Goal: Find specific page/section: Find specific page/section

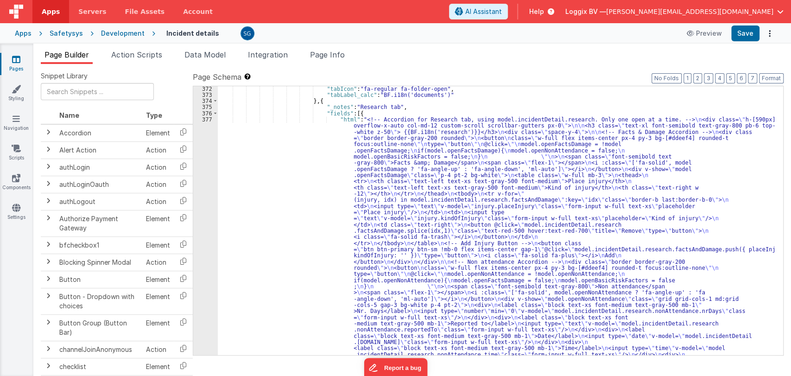
scroll to position [3799, 0]
click at [16, 67] on link "Pages" at bounding box center [16, 64] width 33 height 19
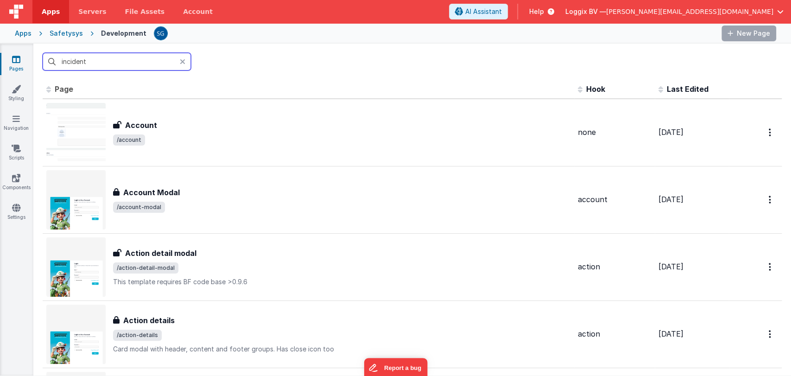
click at [103, 64] on input "incident" at bounding box center [117, 62] width 148 height 18
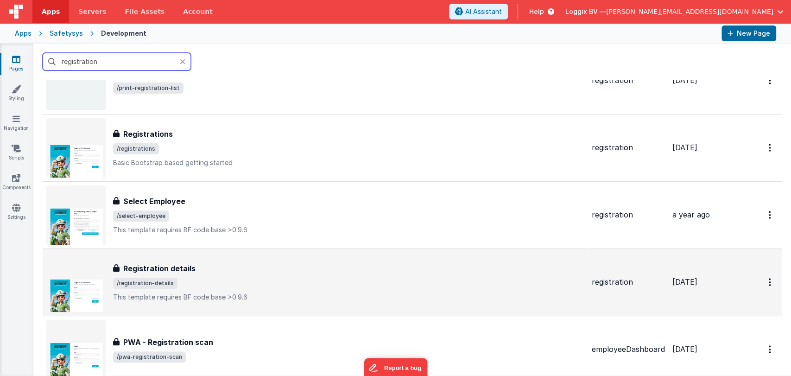
scroll to position [187, 0]
type input "registration"
click at [208, 275] on div "Registration details Registration details /registration-details This template r…" at bounding box center [348, 281] width 471 height 39
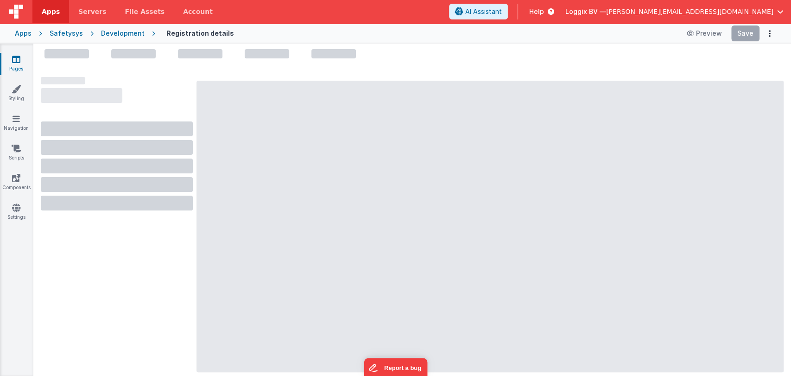
click at [13, 60] on icon at bounding box center [16, 59] width 8 height 9
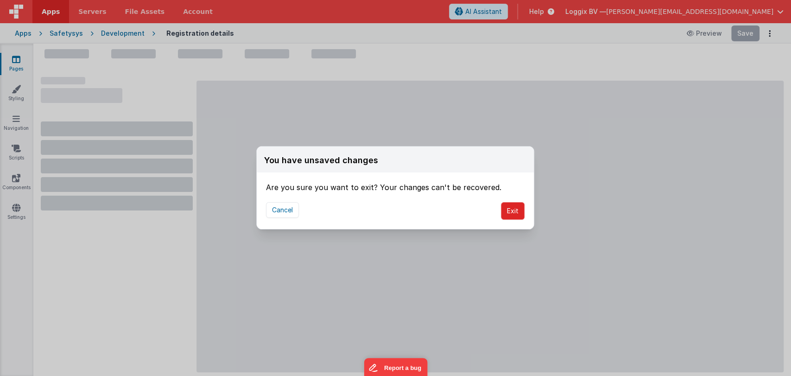
click at [503, 209] on button "Exit" at bounding box center [513, 211] width 24 height 18
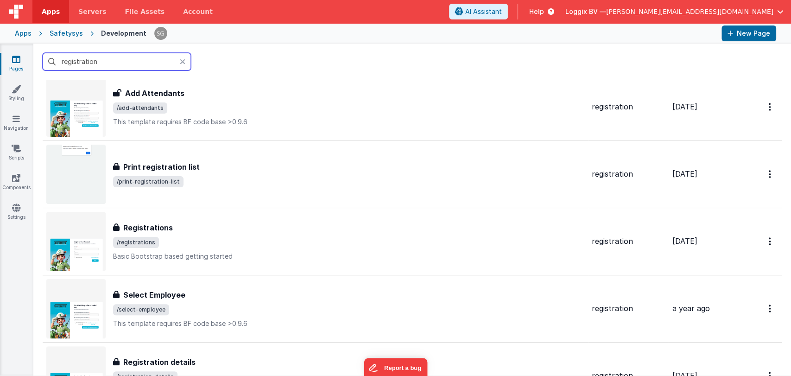
scroll to position [210, 0]
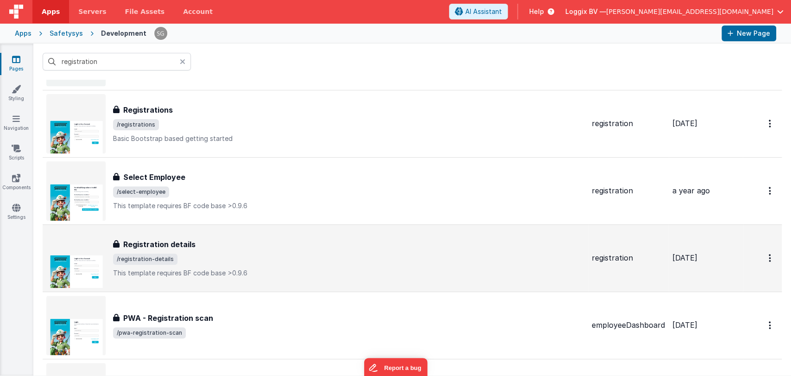
click at [215, 246] on div "Registration details" at bounding box center [348, 244] width 471 height 11
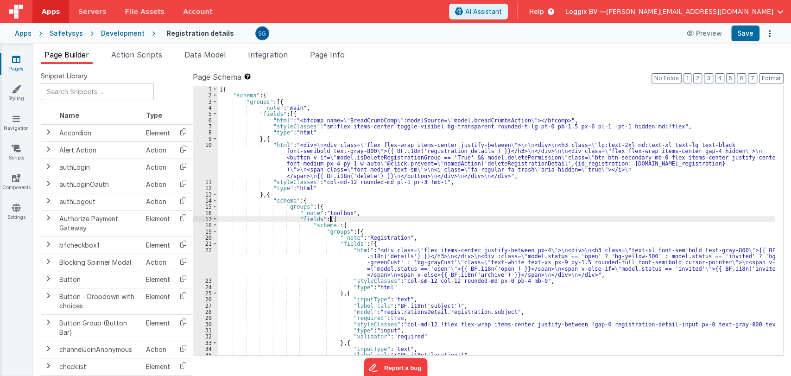
click at [423, 218] on div "[{ "schema" : { "groups" : [{ "_note" : "main" , "fields" : [{ "html" : "<bfcom…" at bounding box center [496, 226] width 557 height 281
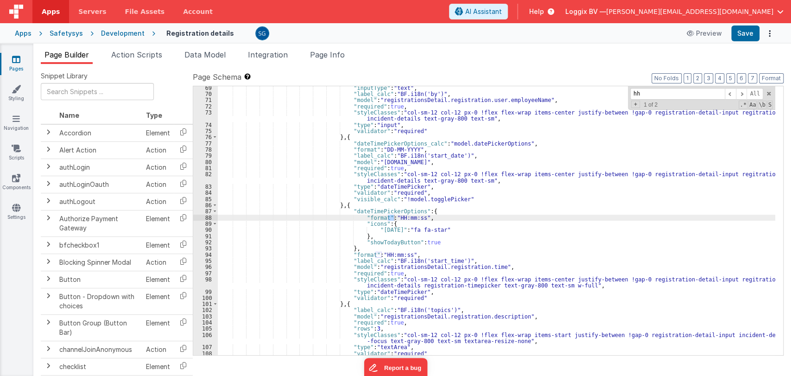
scroll to position [489, 0]
type input "hh"
click at [744, 92] on span at bounding box center [741, 94] width 11 height 12
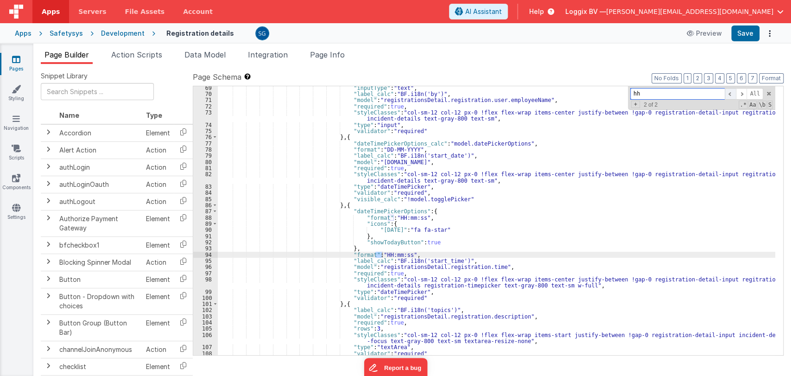
click at [731, 92] on span at bounding box center [730, 94] width 11 height 12
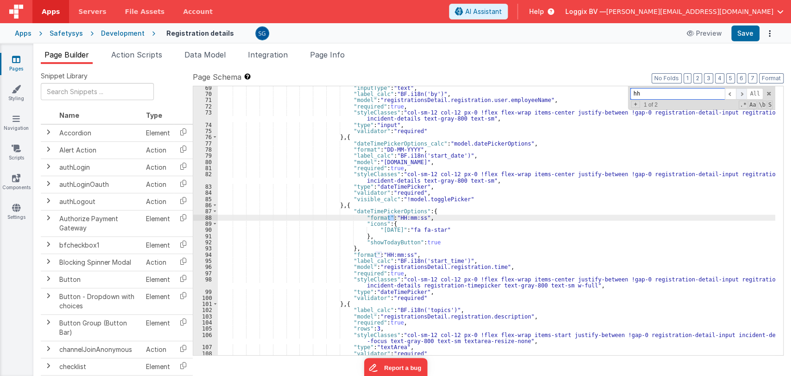
click at [741, 91] on span at bounding box center [741, 94] width 11 height 12
